Goal: Find contact information: Find contact information

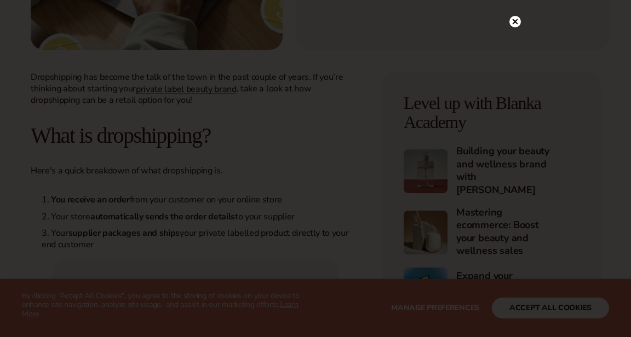
scroll to position [329, 0]
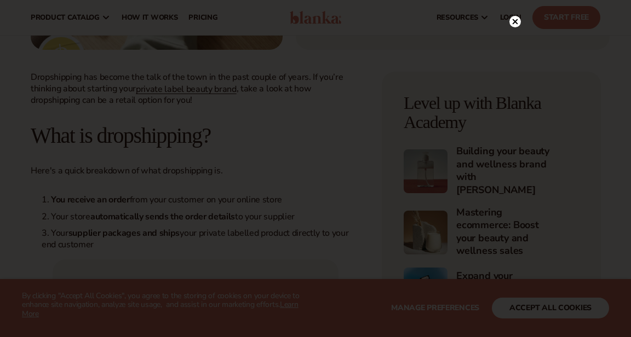
click at [515, 21] on icon at bounding box center [515, 21] width 5 height 5
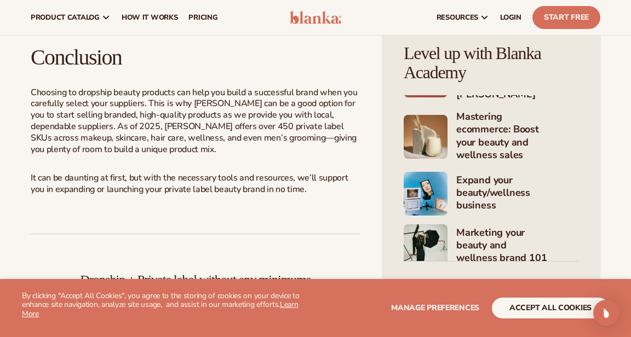
scroll to position [3604, 0]
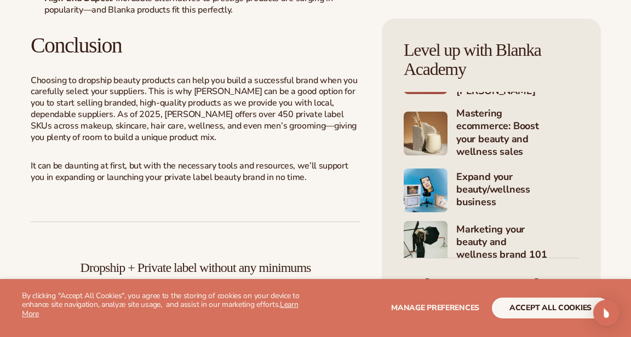
scroll to position [3639, 0]
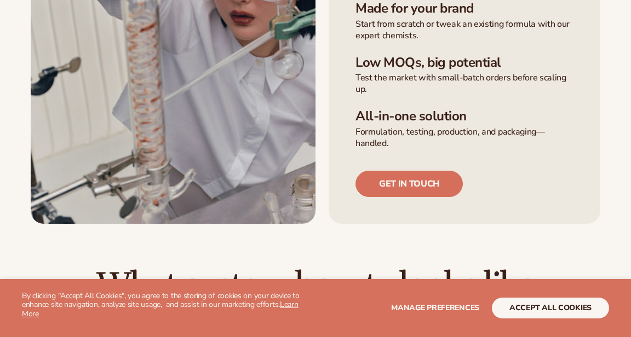
scroll to position [414, 0]
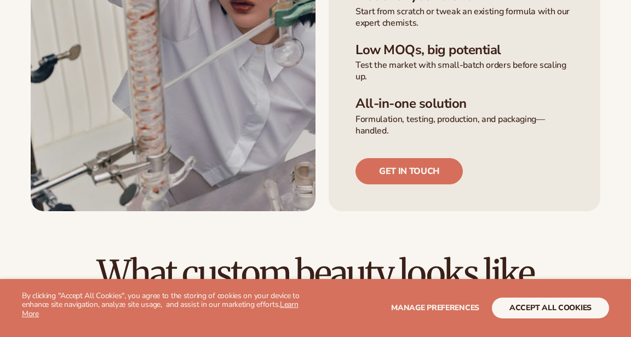
click at [399, 177] on link "Get in touch" at bounding box center [408, 171] width 107 height 26
